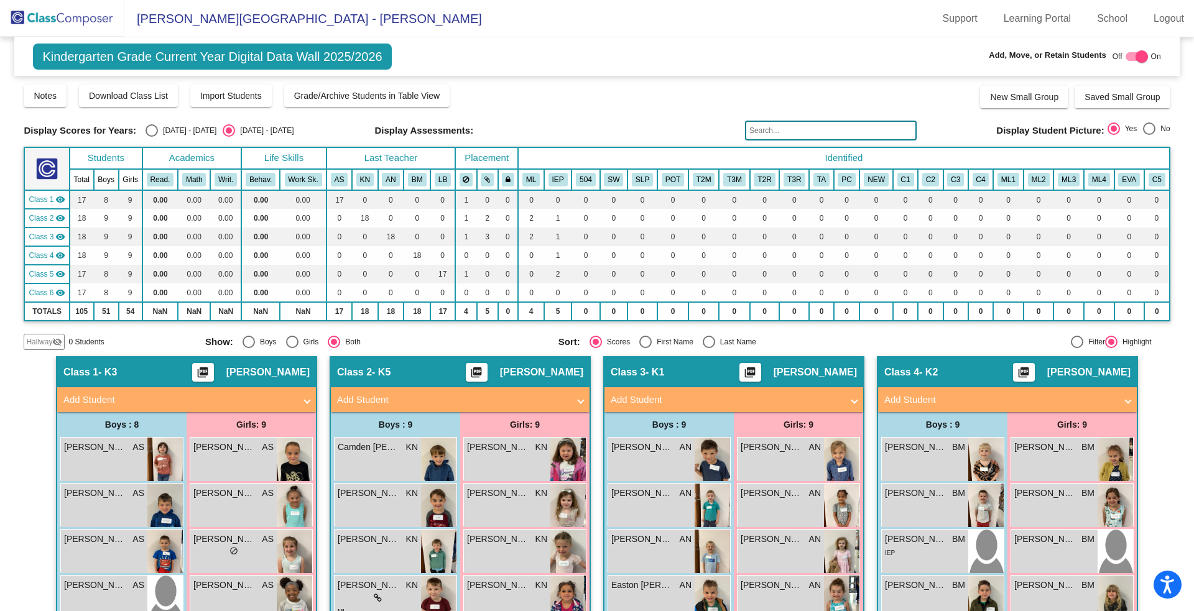
scroll to position [276, 0]
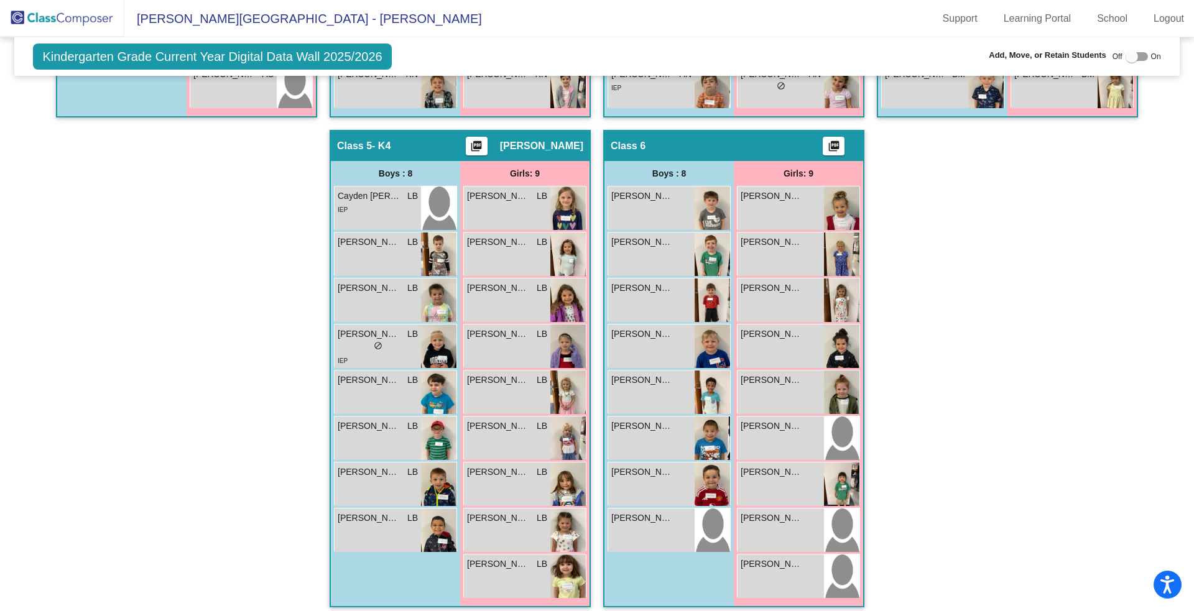
scroll to position [678, 0]
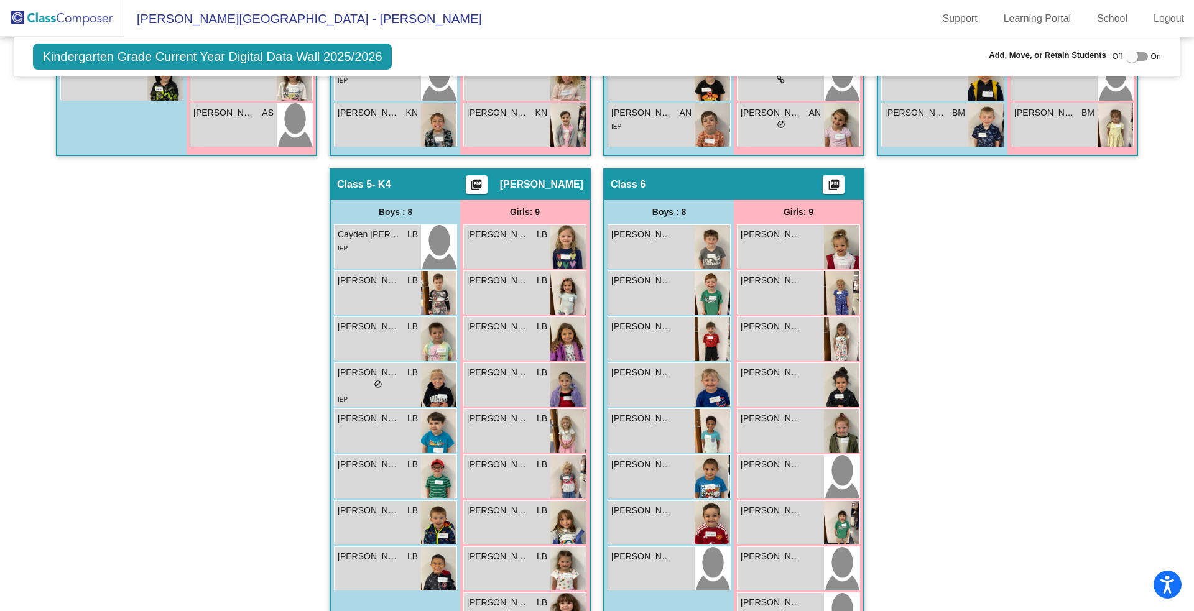
click at [833, 183] on mat-icon "picture_as_pdf" at bounding box center [833, 186] width 15 height 17
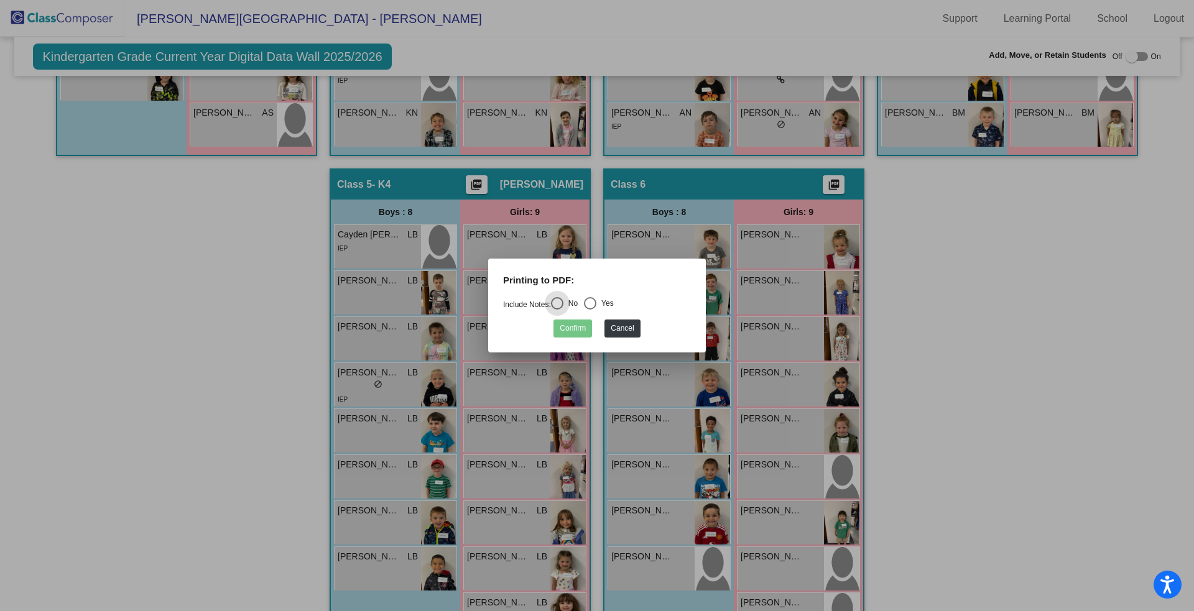
click at [596, 305] on div "Select an option" at bounding box center [590, 303] width 12 height 12
click at [590, 310] on input "Yes" at bounding box center [590, 310] width 1 height 1
radio input "true"
click at [583, 329] on button "Confirm" at bounding box center [572, 329] width 39 height 18
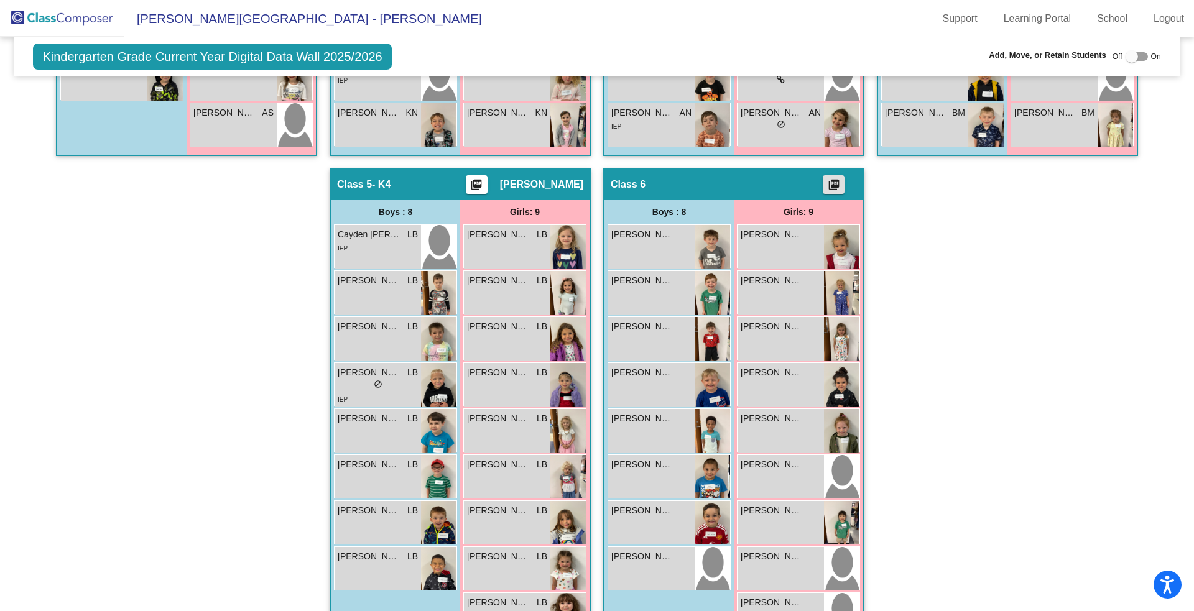
click at [831, 178] on mat-icon "picture_as_pdf" at bounding box center [833, 186] width 15 height 17
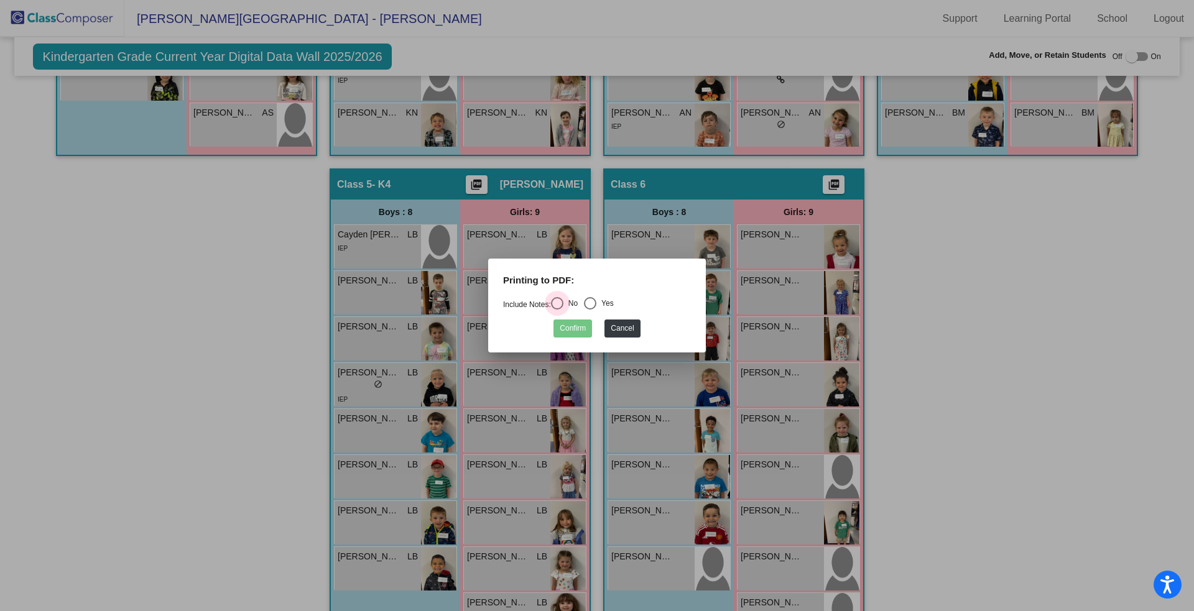
click at [560, 305] on div "Select an option" at bounding box center [557, 303] width 12 height 12
click at [557, 310] on input "No" at bounding box center [557, 310] width 1 height 1
radio input "true"
click at [576, 328] on button "Confirm" at bounding box center [572, 329] width 39 height 18
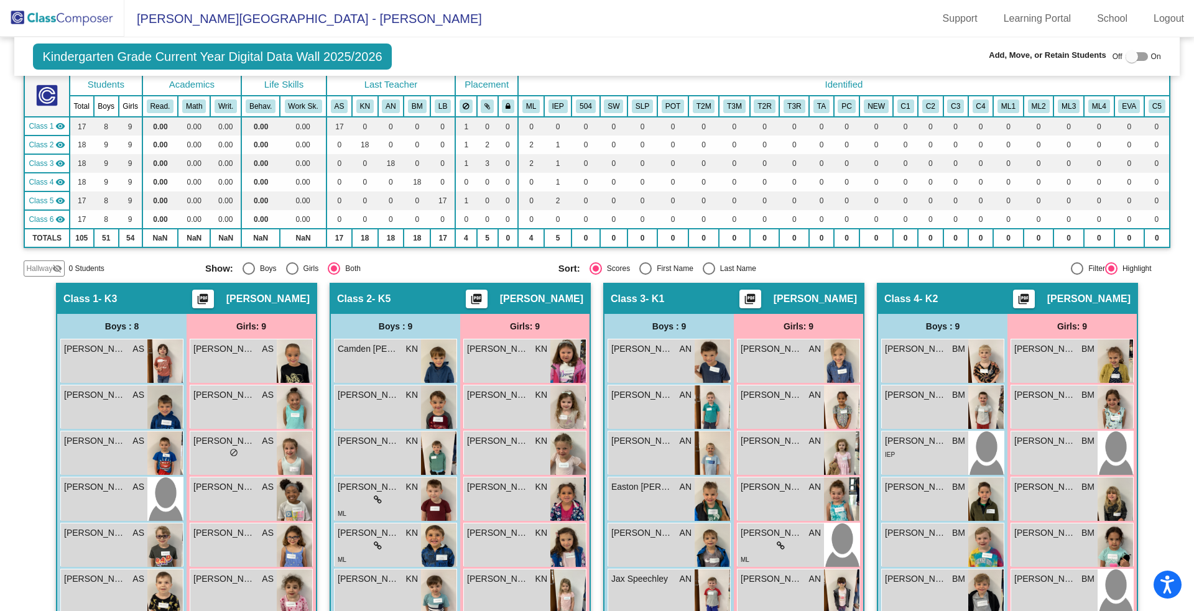
scroll to position [0, 0]
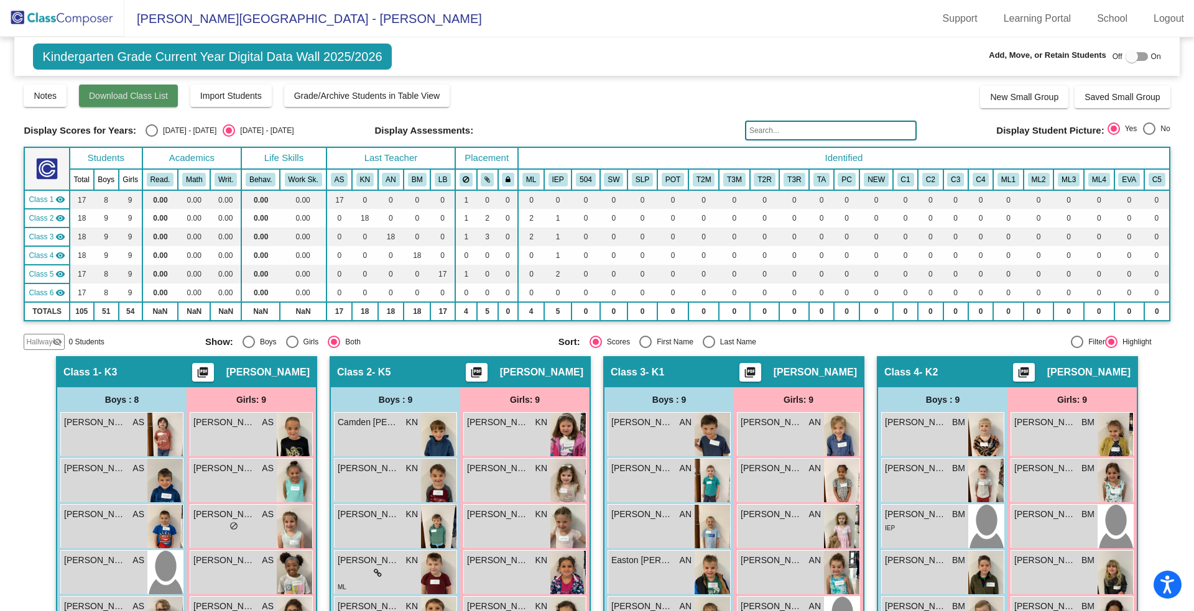
click at [163, 103] on button "Download Class List" at bounding box center [128, 96] width 99 height 22
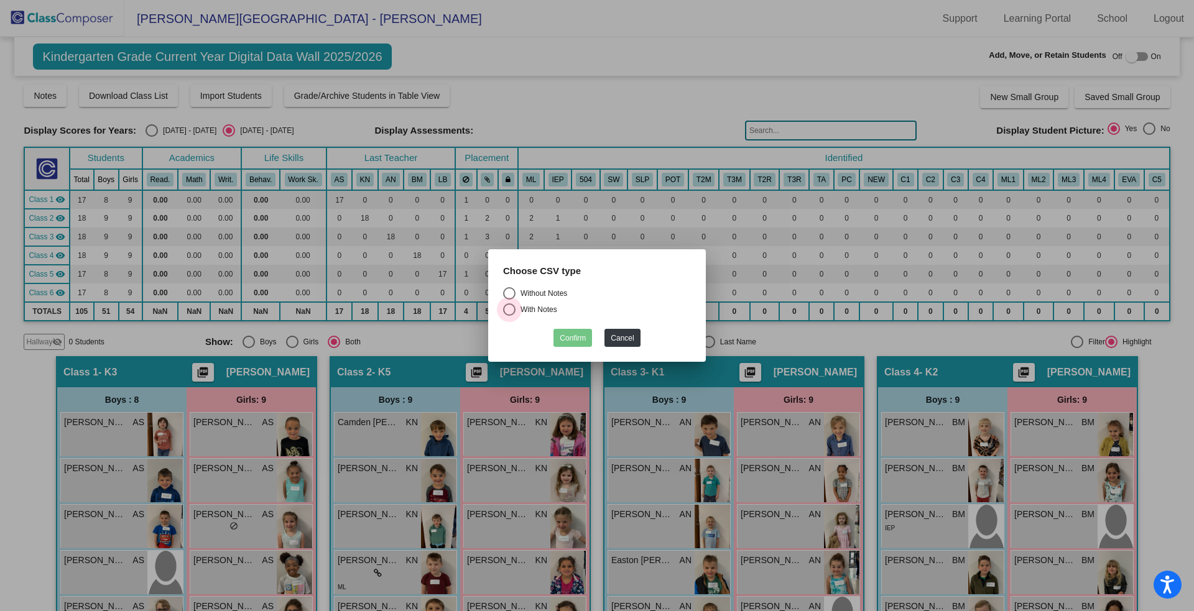
click at [510, 312] on div "Select an option" at bounding box center [509, 309] width 12 height 12
click at [509, 316] on input "With Notes" at bounding box center [509, 316] width 1 height 1
radio input "true"
click at [563, 335] on button "Confirm" at bounding box center [572, 338] width 39 height 18
